Goal: Find specific page/section: Find specific page/section

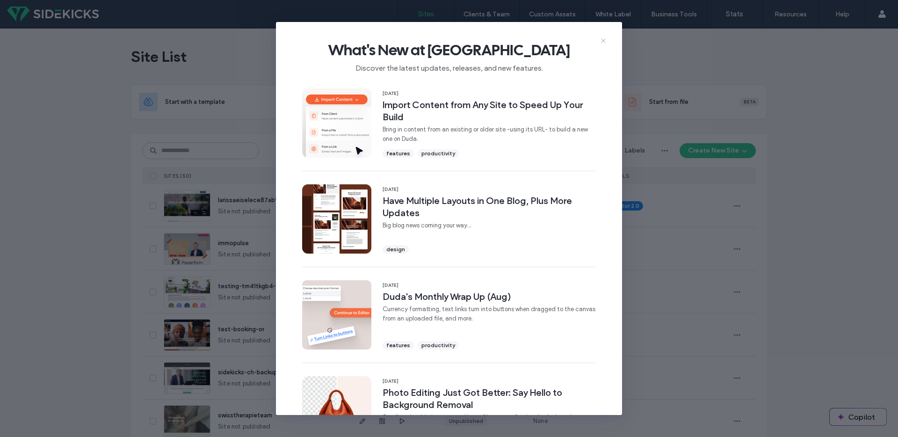
click at [602, 37] on icon at bounding box center [602, 40] width 7 height 7
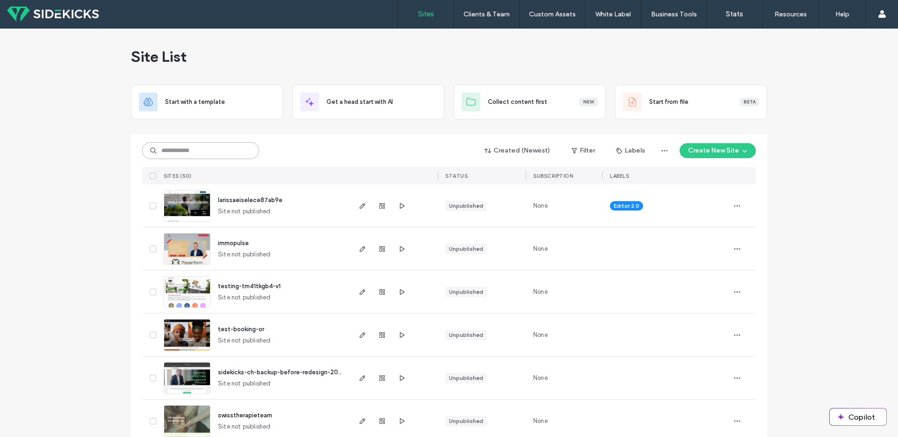
click at [212, 149] on input at bounding box center [200, 150] width 117 height 17
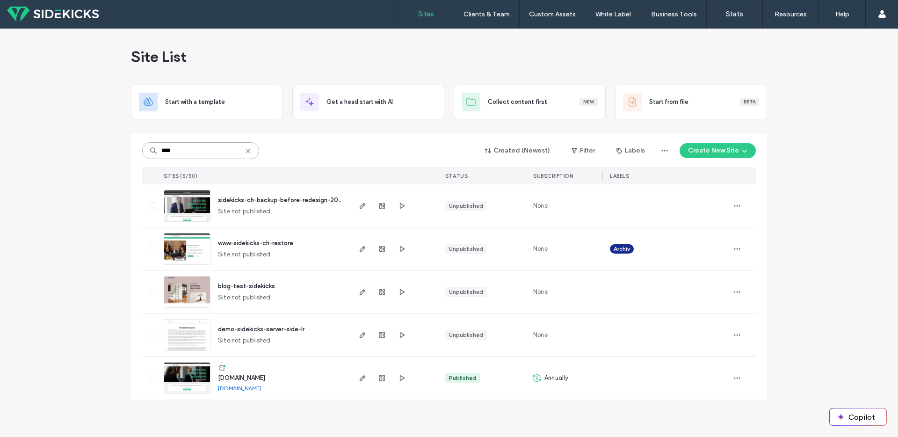
type input "****"
click at [184, 379] on img at bounding box center [187, 394] width 46 height 64
click at [196, 380] on img at bounding box center [187, 394] width 46 height 64
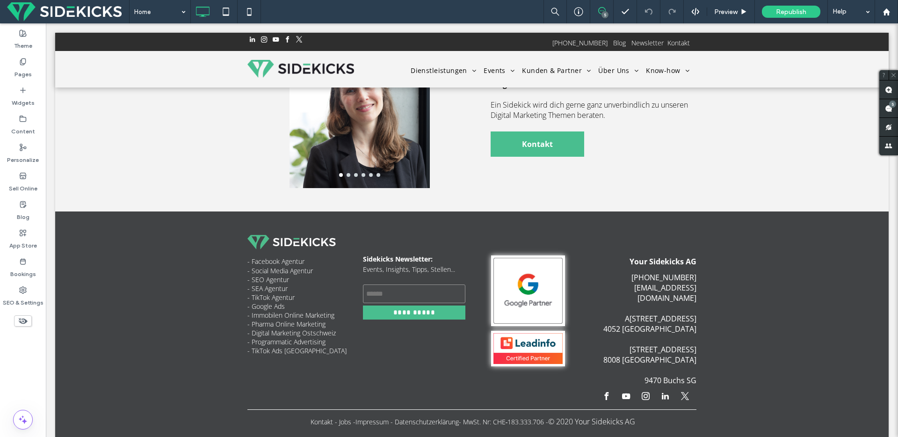
scroll to position [2674, 0]
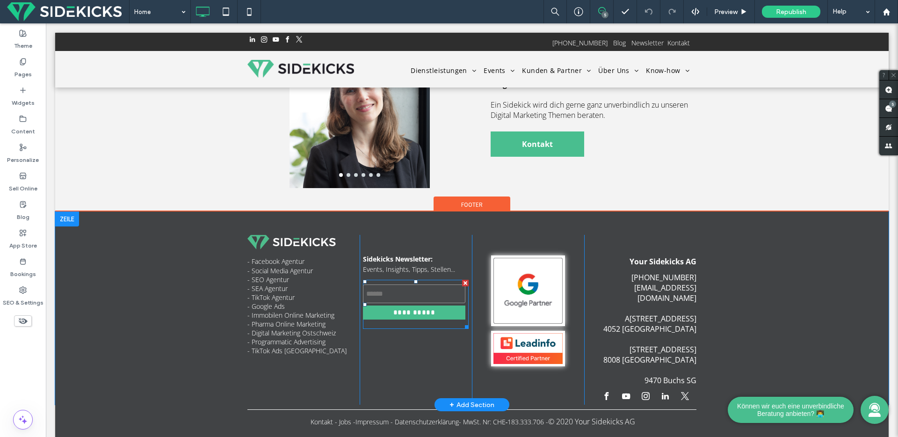
click at [416, 281] on span at bounding box center [416, 304] width 106 height 49
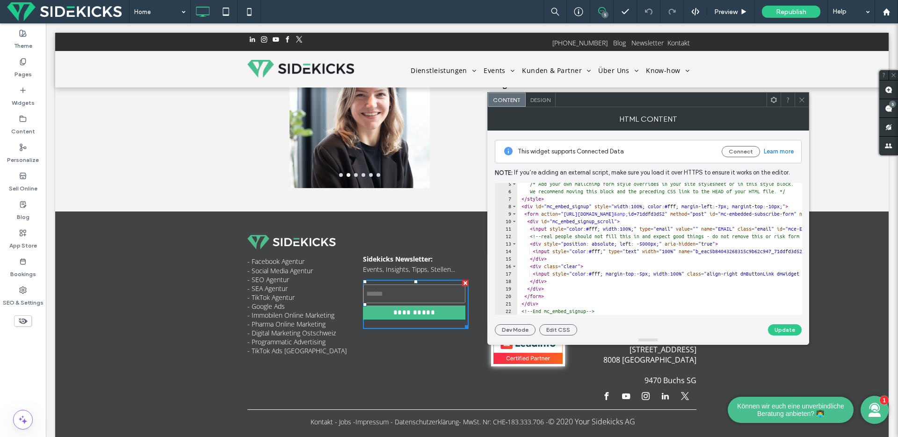
scroll to position [33, 0]
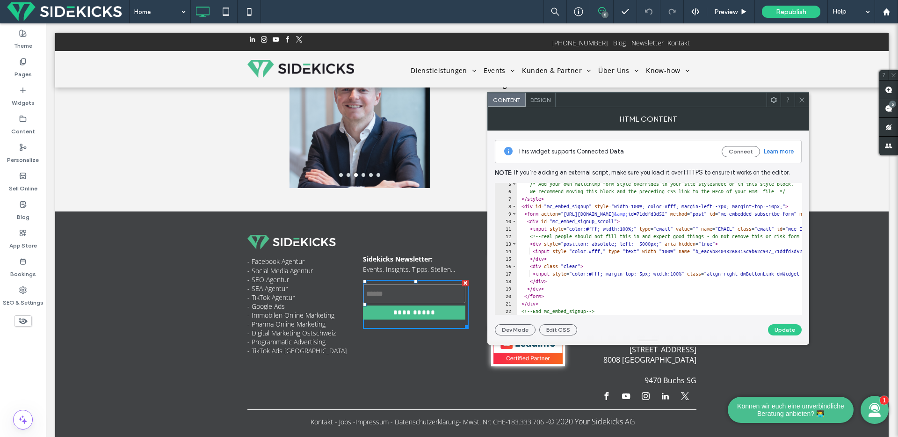
click at [802, 100] on use at bounding box center [801, 99] width 5 height 5
